Goal: Contribute content

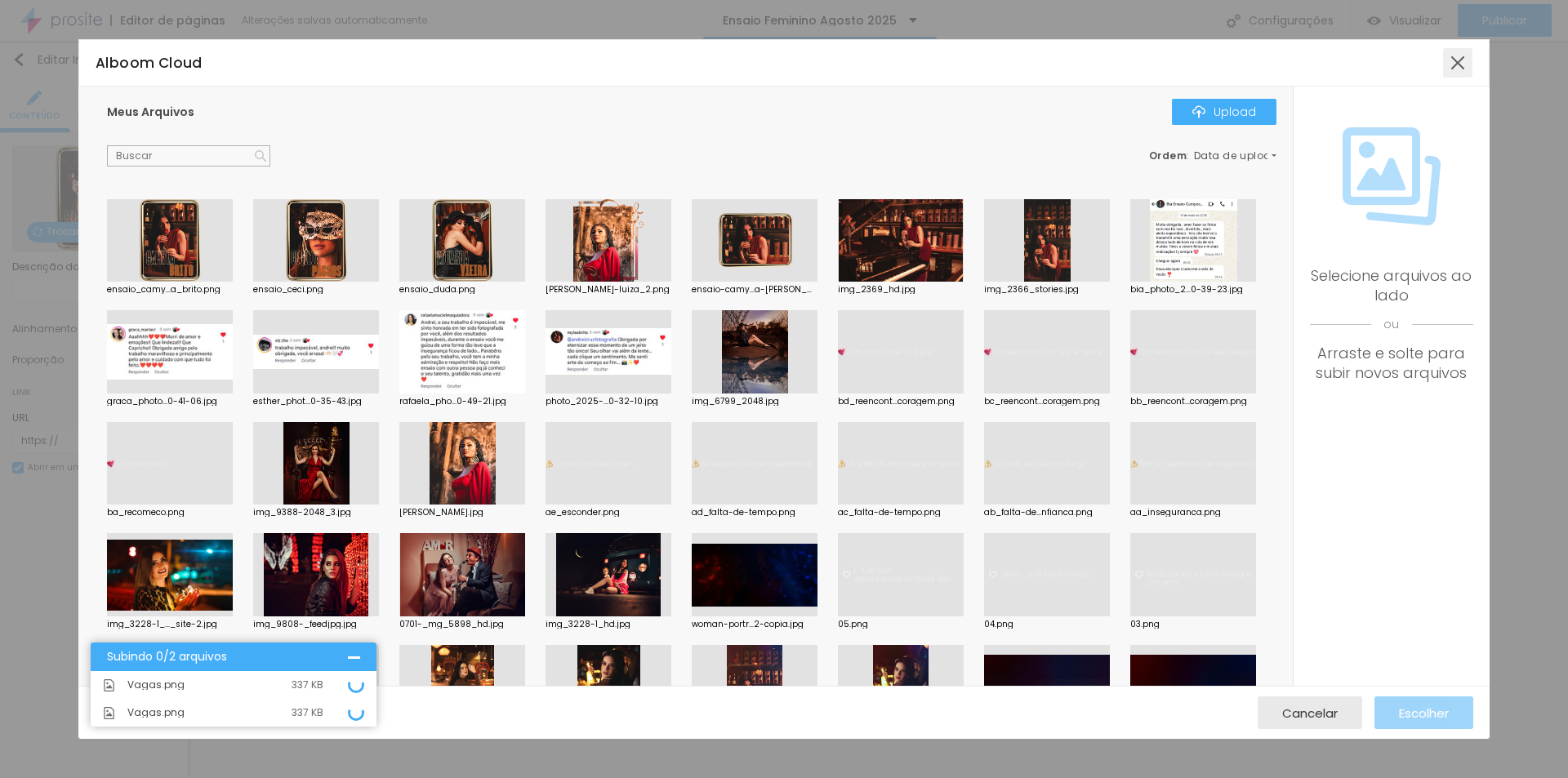
click at [1461, 70] on div at bounding box center [1457, 63] width 29 height 29
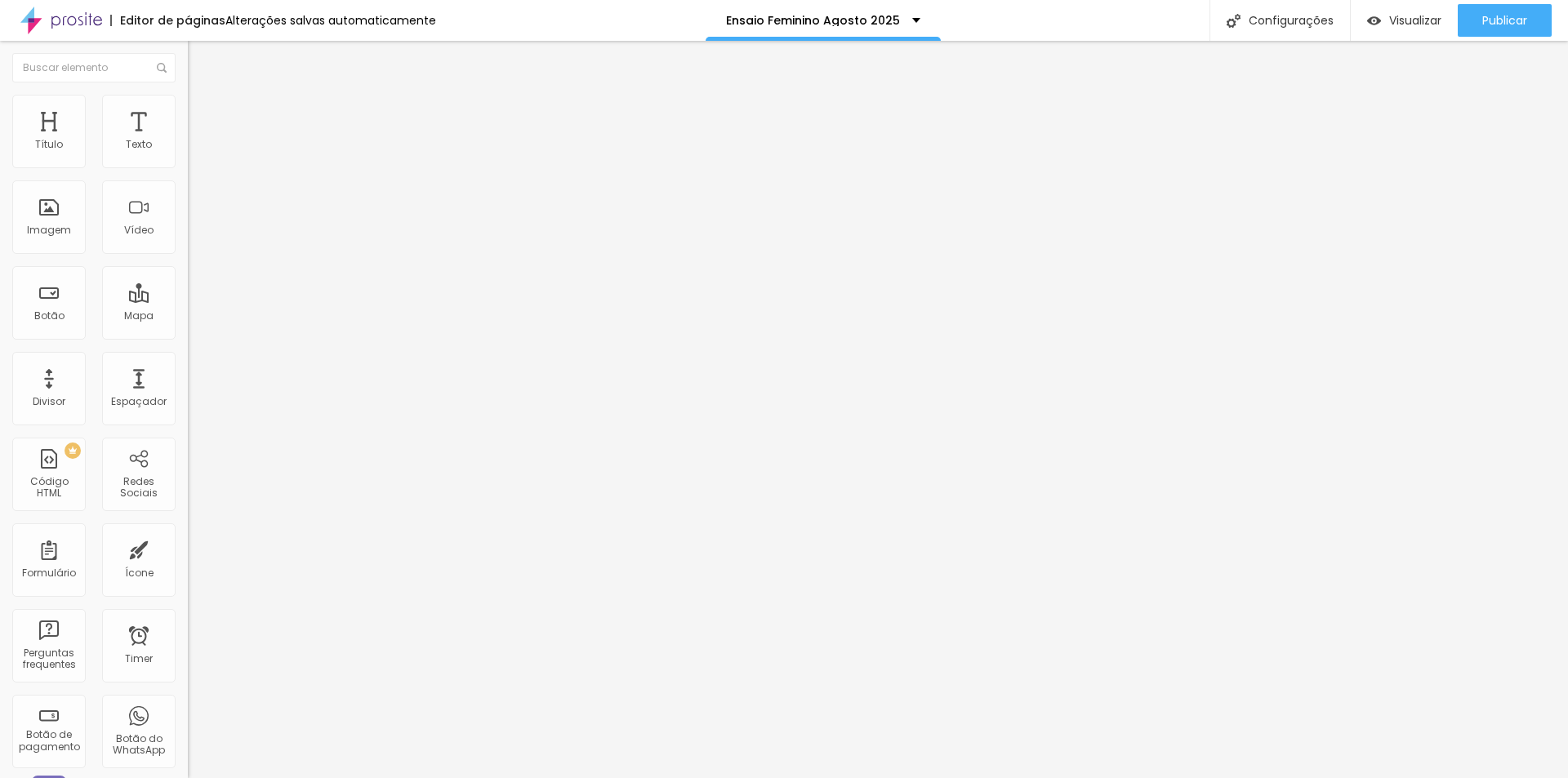
click at [188, 140] on span "Trocar imagem" at bounding box center [232, 133] width 89 height 14
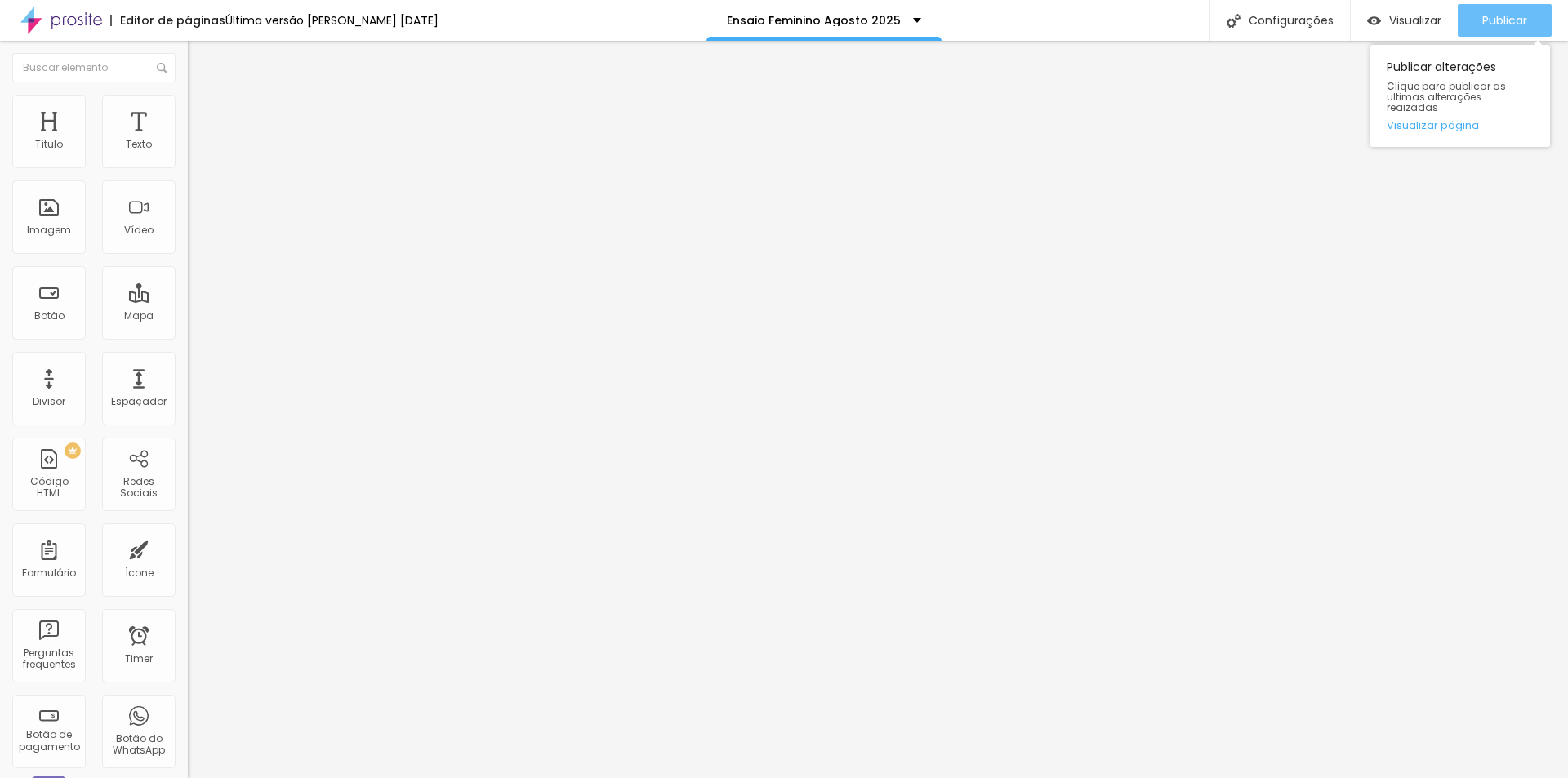
click at [1509, 18] on span "Publicar" at bounding box center [1504, 21] width 45 height 13
